Goal: Information Seeking & Learning: Compare options

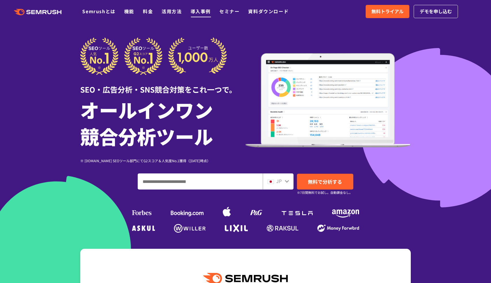
click at [203, 12] on link "導入事例" at bounding box center [200, 11] width 20 height 7
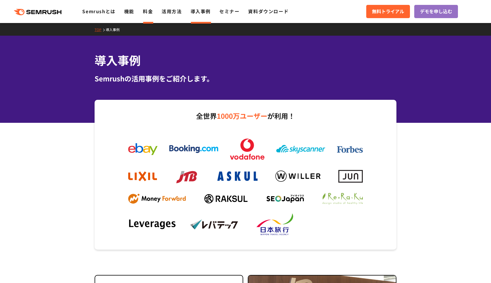
click at [149, 12] on link "料金" at bounding box center [148, 11] width 10 height 7
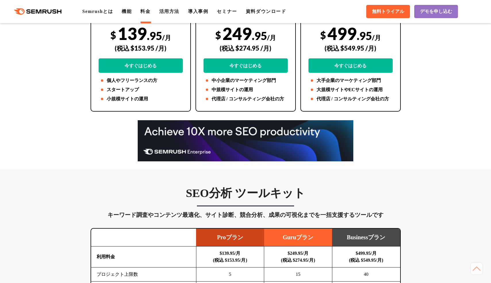
scroll to position [316, 0]
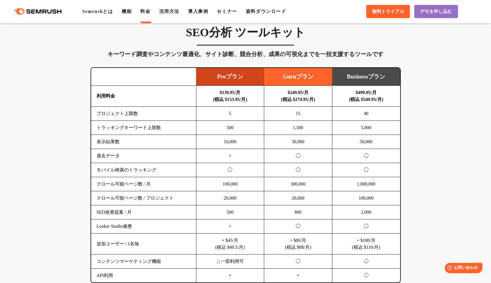
scroll to position [345, 0]
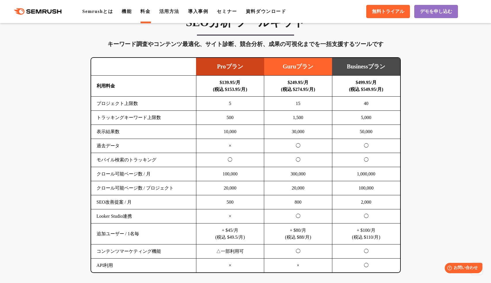
drag, startPoint x: 96, startPoint y: 103, endPoint x: 145, endPoint y: 107, distance: 49.5
click at [145, 107] on td "プロジェクト上限数" at bounding box center [143, 104] width 105 height 14
drag, startPoint x: 296, startPoint y: 104, endPoint x: 305, endPoint y: 105, distance: 8.9
click at [305, 105] on td "15" at bounding box center [298, 104] width 68 height 14
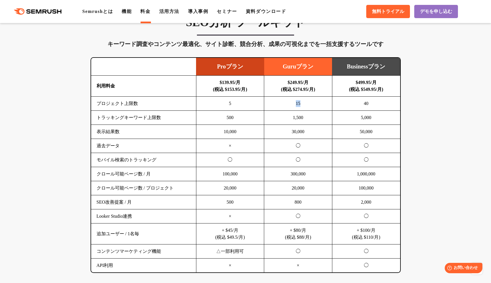
click at [305, 105] on td "15" at bounding box center [298, 104] width 68 height 14
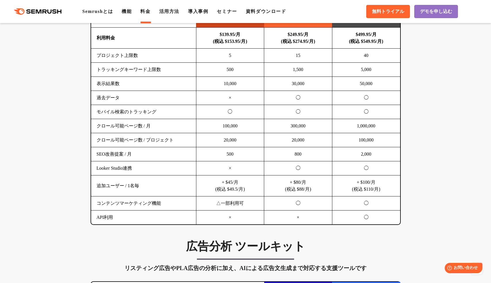
scroll to position [316, 0]
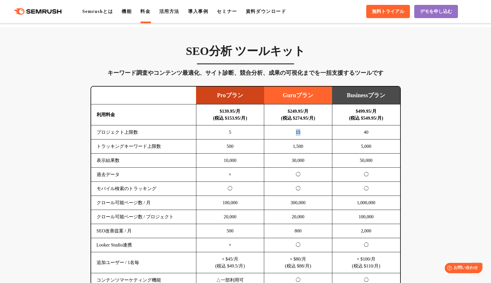
drag, startPoint x: 295, startPoint y: 134, endPoint x: 302, endPoint y: 133, distance: 7.8
click at [302, 133] on td "15" at bounding box center [298, 132] width 68 height 14
drag, startPoint x: 218, startPoint y: 94, endPoint x: 252, endPoint y: 103, distance: 34.7
click at [246, 90] on td "Proプラン" at bounding box center [230, 95] width 68 height 18
drag, startPoint x: 225, startPoint y: 136, endPoint x: 238, endPoint y: 132, distance: 13.2
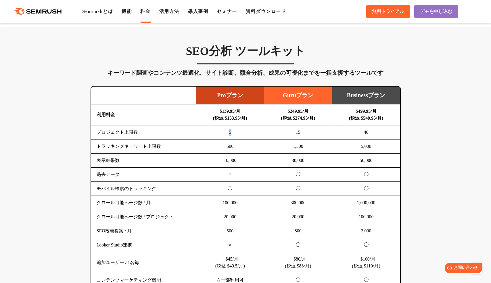
click at [238, 132] on td "5" at bounding box center [230, 132] width 68 height 14
click at [235, 137] on td "5" at bounding box center [230, 132] width 68 height 14
drag, startPoint x: 226, startPoint y: 133, endPoint x: 237, endPoint y: 134, distance: 11.0
click at [237, 134] on td "5" at bounding box center [230, 132] width 68 height 14
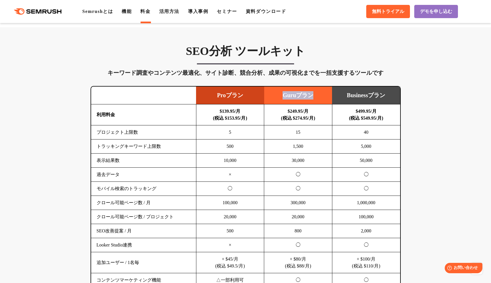
drag, startPoint x: 274, startPoint y: 98, endPoint x: 328, endPoint y: 97, distance: 54.6
click at [328, 97] on td "Guruプラン" at bounding box center [298, 95] width 68 height 18
click at [311, 133] on td "15" at bounding box center [298, 132] width 68 height 14
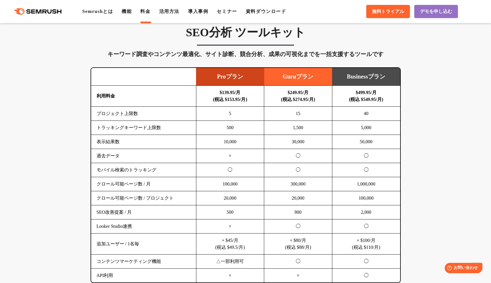
scroll to position [345, 0]
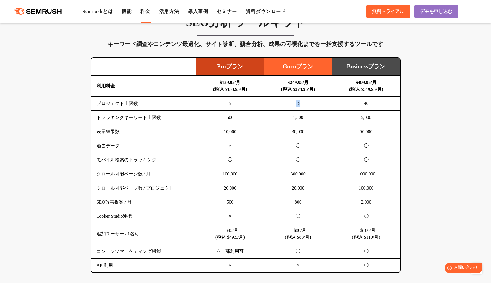
drag, startPoint x: 291, startPoint y: 105, endPoint x: 303, endPoint y: 106, distance: 12.4
click at [302, 105] on td "15" at bounding box center [298, 104] width 68 height 14
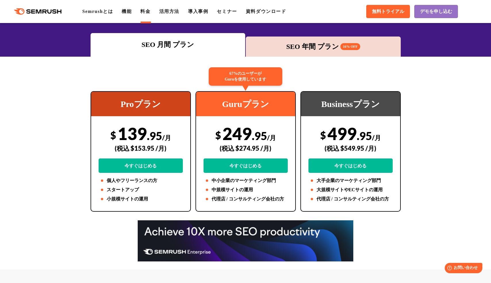
scroll to position [144, 0]
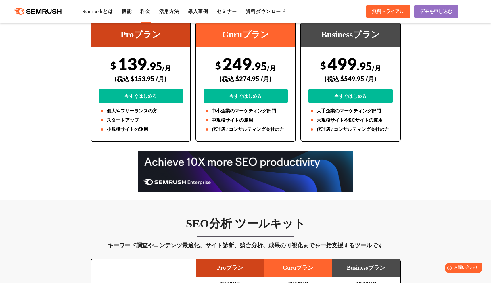
click at [409, 181] on div at bounding box center [245, 171] width 491 height 41
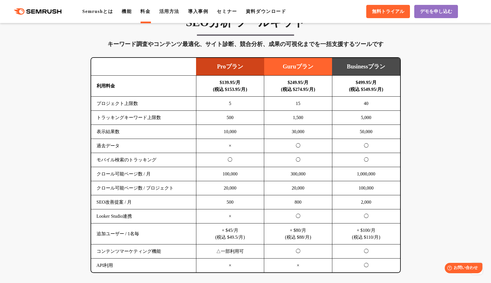
scroll to position [316, 0]
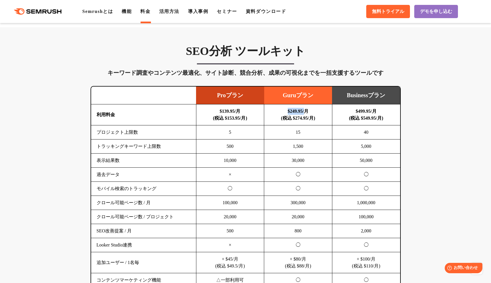
drag, startPoint x: 285, startPoint y: 111, endPoint x: 305, endPoint y: 112, distance: 20.7
click at [305, 112] on td "$249.95/月 (税込 $274.95/月)" at bounding box center [298, 114] width 68 height 21
copy b "$249.95/"
drag, startPoint x: 434, startPoint y: 143, endPoint x: 425, endPoint y: 79, distance: 64.2
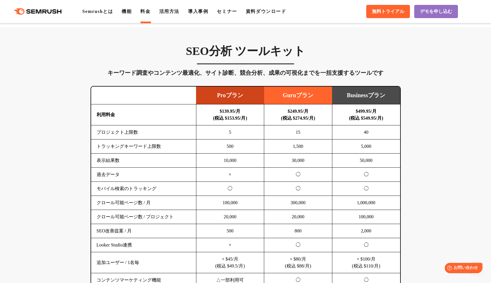
click at [404, 78] on div "SEO分析 ツールキット キーワード調査やコンテンツ最適化、サイト診断、競合分析、成果の可視化までを一括支援するツールです 横にスワイプしてください Proプ…" at bounding box center [246, 172] width 322 height 257
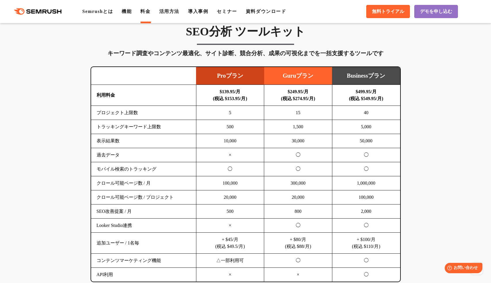
scroll to position [345, 0]
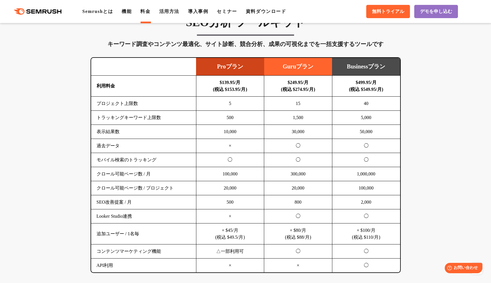
click at [292, 84] on b "$249.95/月 (税込 $274.95/月)" at bounding box center [298, 86] width 34 height 12
drag, startPoint x: 224, startPoint y: 89, endPoint x: 246, endPoint y: 89, distance: 22.1
click at [244, 89] on b "$139.95/月 (税込 $153.95/月)" at bounding box center [230, 86] width 34 height 12
click at [236, 123] on td "500" at bounding box center [230, 118] width 68 height 14
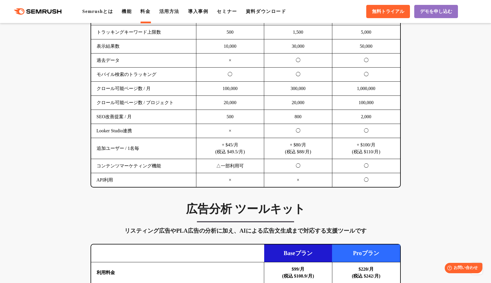
scroll to position [431, 0]
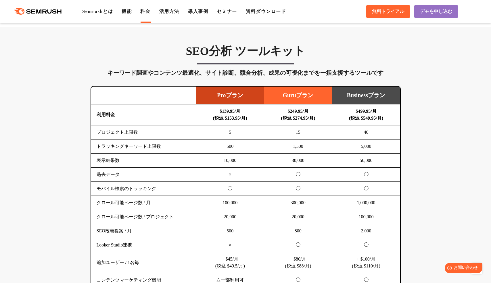
click at [317, 160] on td "30,000" at bounding box center [298, 160] width 68 height 14
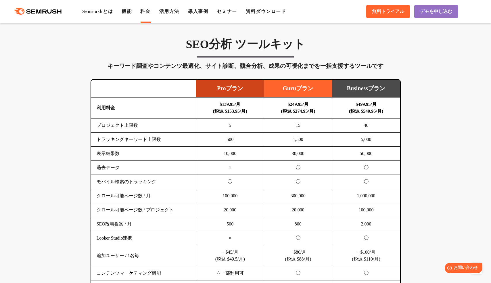
scroll to position [316, 0]
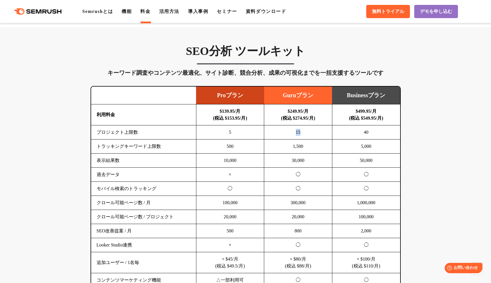
drag, startPoint x: 295, startPoint y: 133, endPoint x: 301, endPoint y: 132, distance: 6.3
click at [301, 132] on td "15" at bounding box center [298, 132] width 68 height 14
click at [305, 142] on td "1,500" at bounding box center [298, 146] width 68 height 14
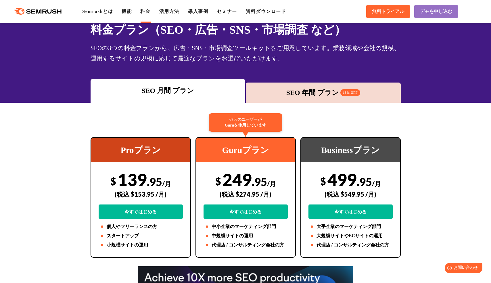
scroll to position [0, 0]
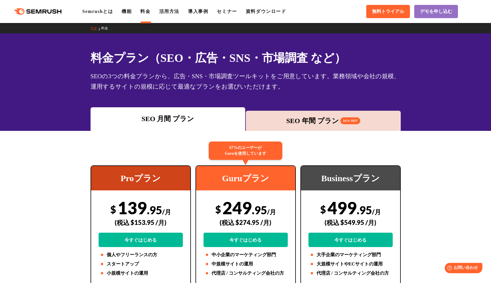
click at [301, 122] on div "SEO 年間 プラン 16% OFF" at bounding box center [323, 121] width 149 height 10
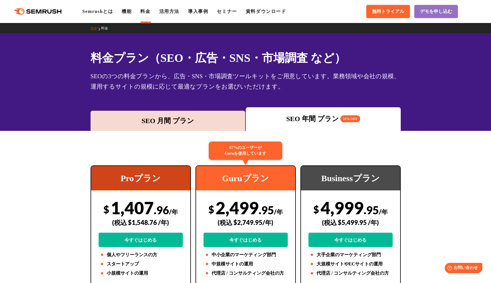
click at [213, 126] on div "SEO 月間 プラン" at bounding box center [167, 121] width 149 height 10
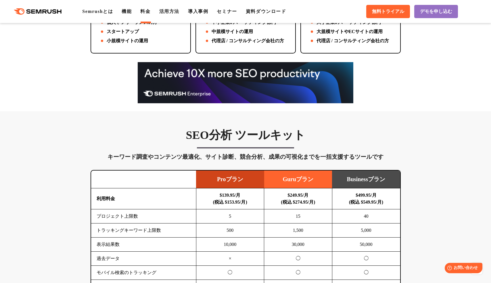
scroll to position [287, 0]
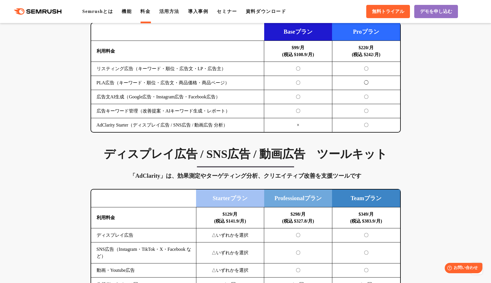
scroll to position [747, 0]
